Goal: Check status

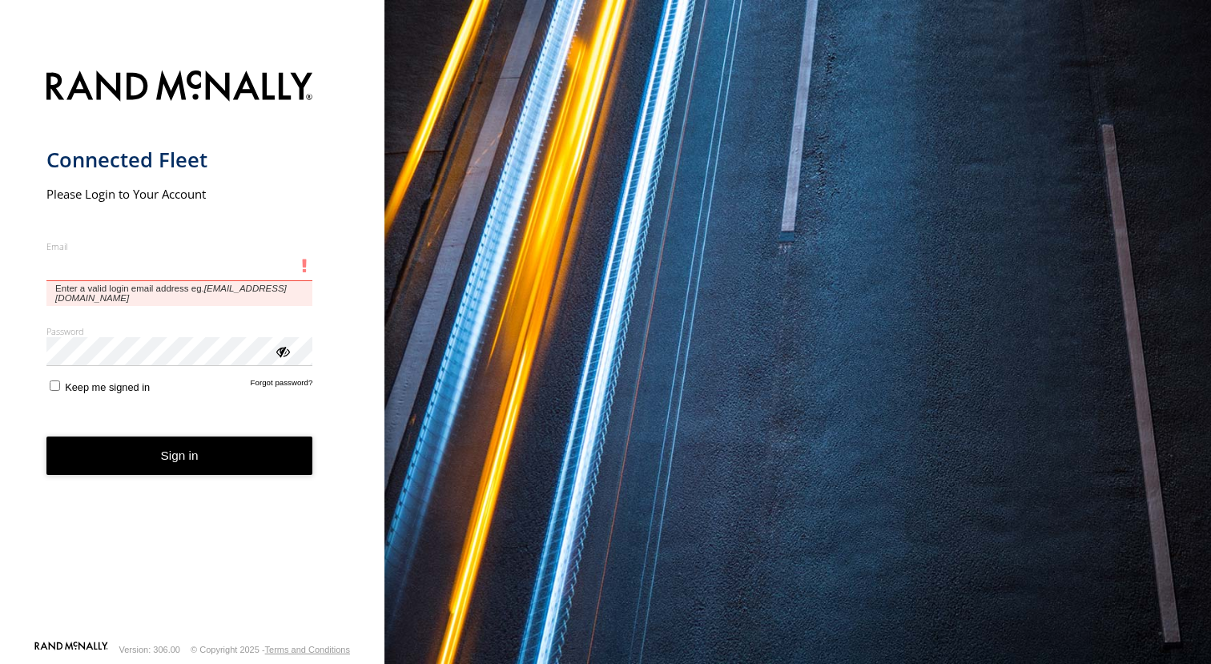
type input "**********"
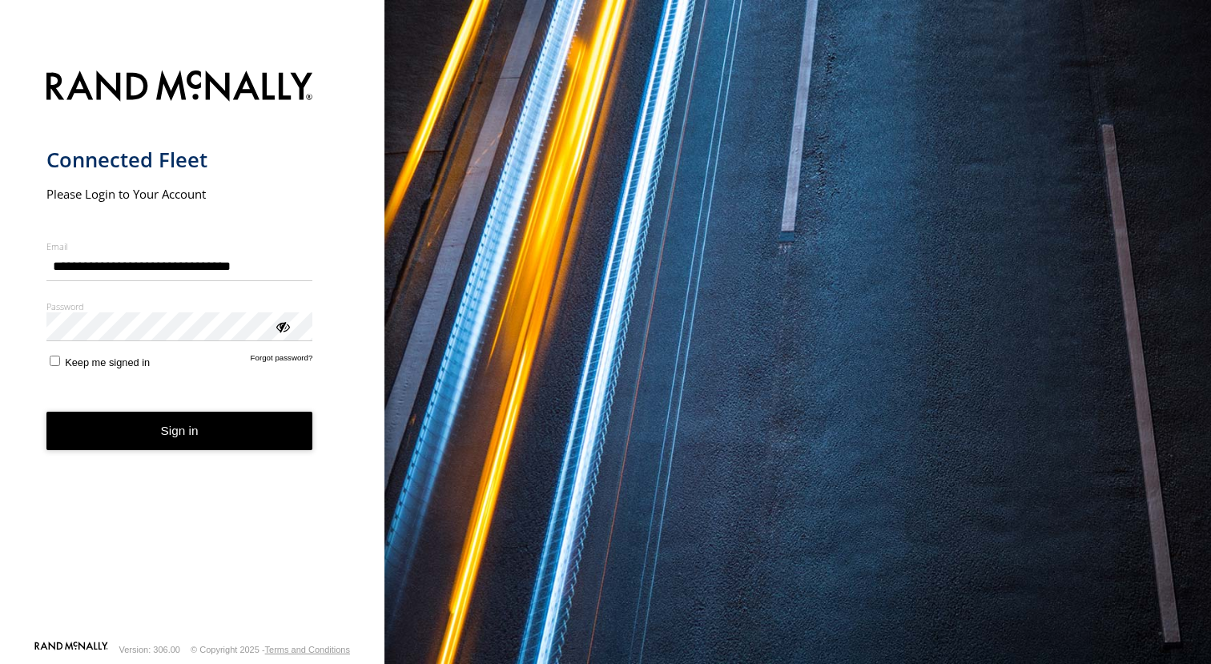
click at [179, 425] on button "Sign in" at bounding box center [179, 431] width 267 height 39
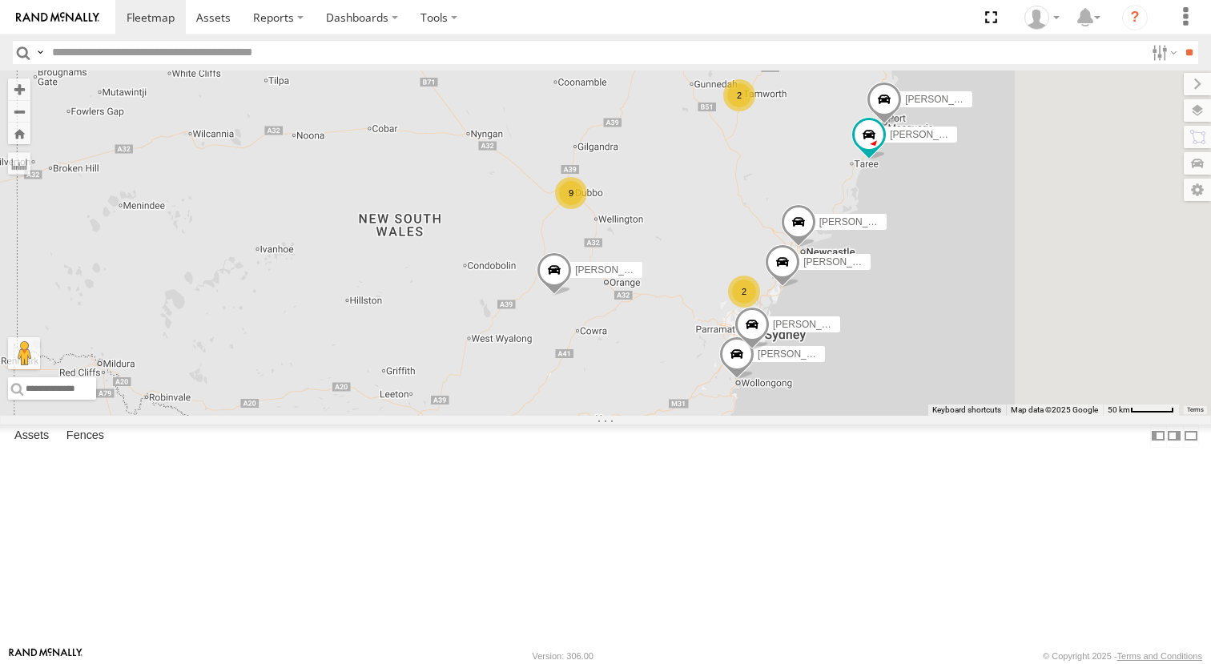
drag, startPoint x: 1070, startPoint y: 345, endPoint x: 846, endPoint y: 373, distance: 225.3
click at [846, 373] on div "[PERSON_NAME] - NEW ute [PERSON_NAME] [PERSON_NAME] [PERSON_NAME] 9 [PERSON_NAM…" at bounding box center [605, 243] width 1211 height 345
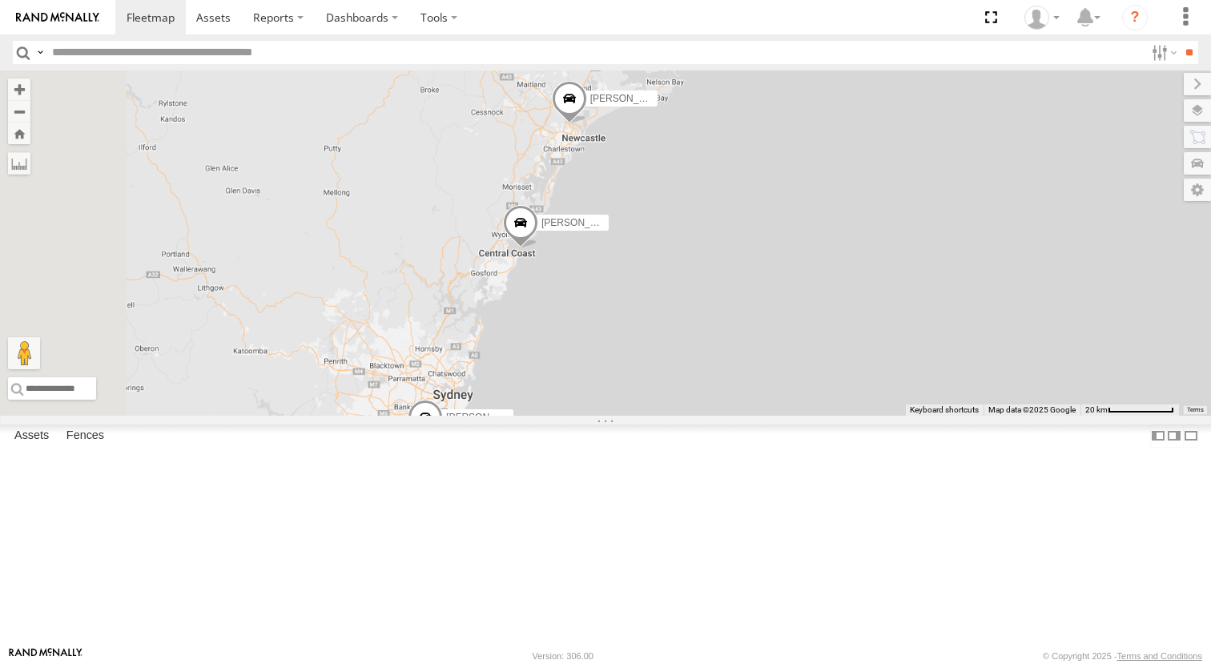
drag, startPoint x: 617, startPoint y: 581, endPoint x: 548, endPoint y: 426, distance: 169.3
click at [548, 416] on div "[PERSON_NAME] - NEW ute [PERSON_NAME] [PERSON_NAME] [PERSON_NAME] [PERSON_NAME]…" at bounding box center [605, 243] width 1211 height 345
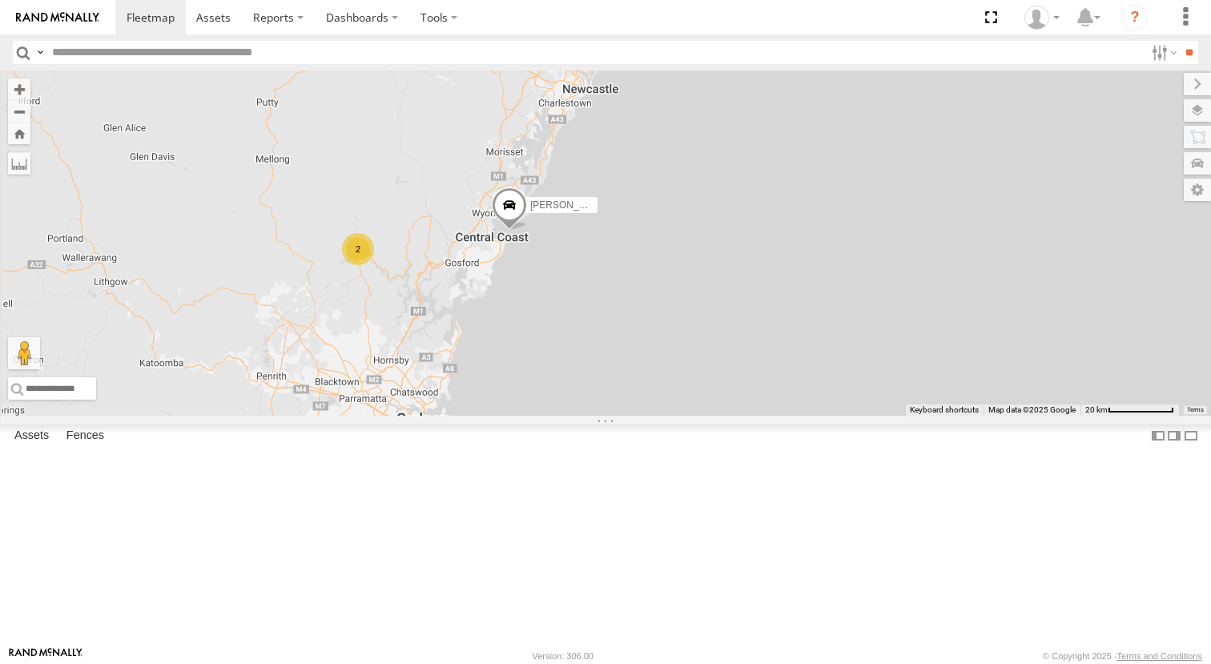
drag, startPoint x: 603, startPoint y: 502, endPoint x: 698, endPoint y: 410, distance: 132.0
click at [698, 410] on div "[PERSON_NAME] - NEW ute [PERSON_NAME] [PERSON_NAME] [PERSON_NAME] [PERSON_NAME]…" at bounding box center [605, 243] width 1211 height 345
